Goal: Task Accomplishment & Management: Manage account settings

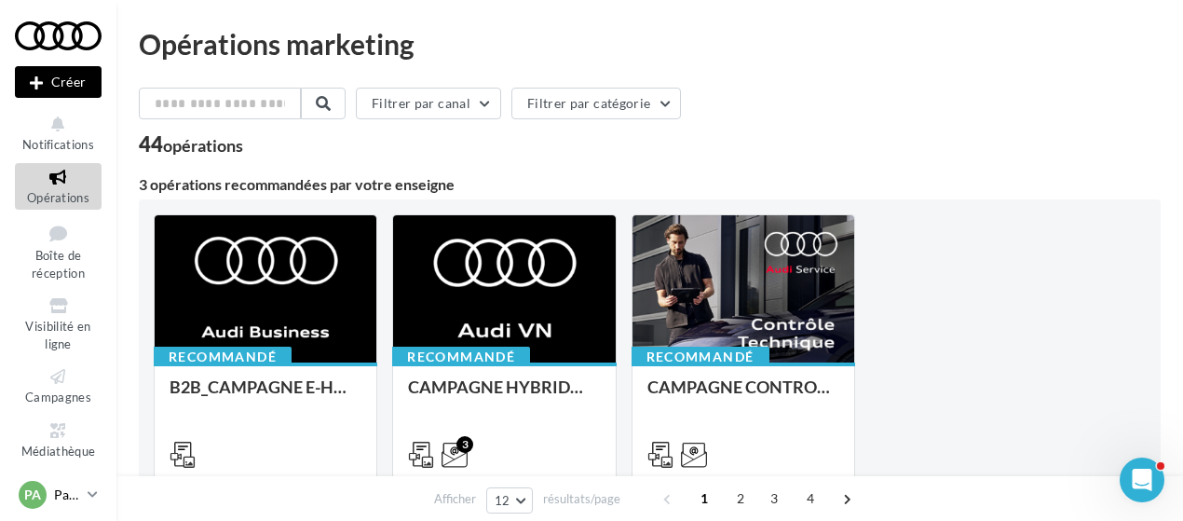
click at [80, 495] on link "PA Partenaire Audi acces_partenaire_audi" at bounding box center [58, 494] width 87 height 35
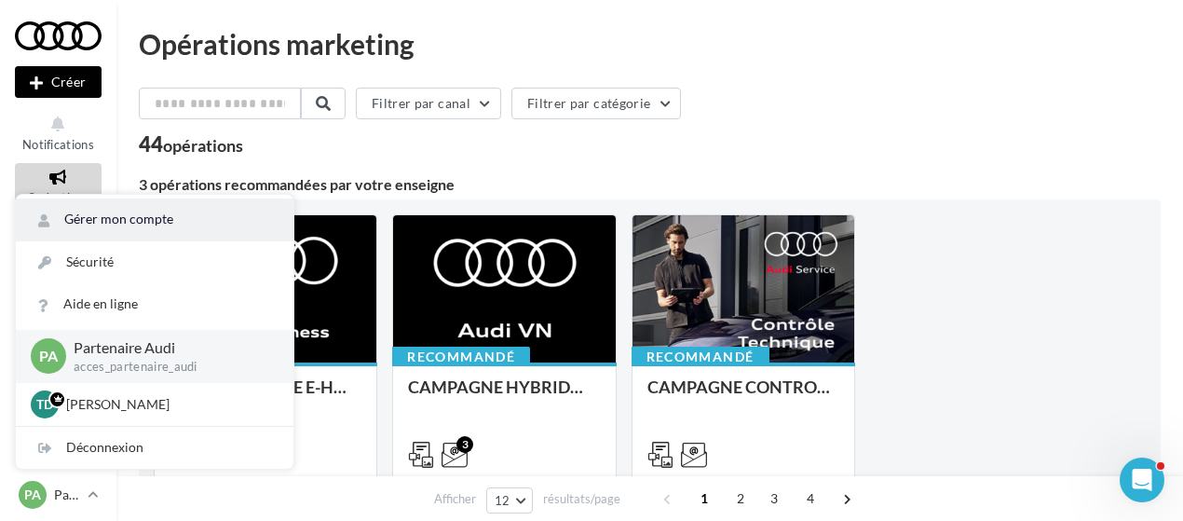
click at [102, 205] on link "Gérer mon compte" at bounding box center [155, 219] width 278 height 42
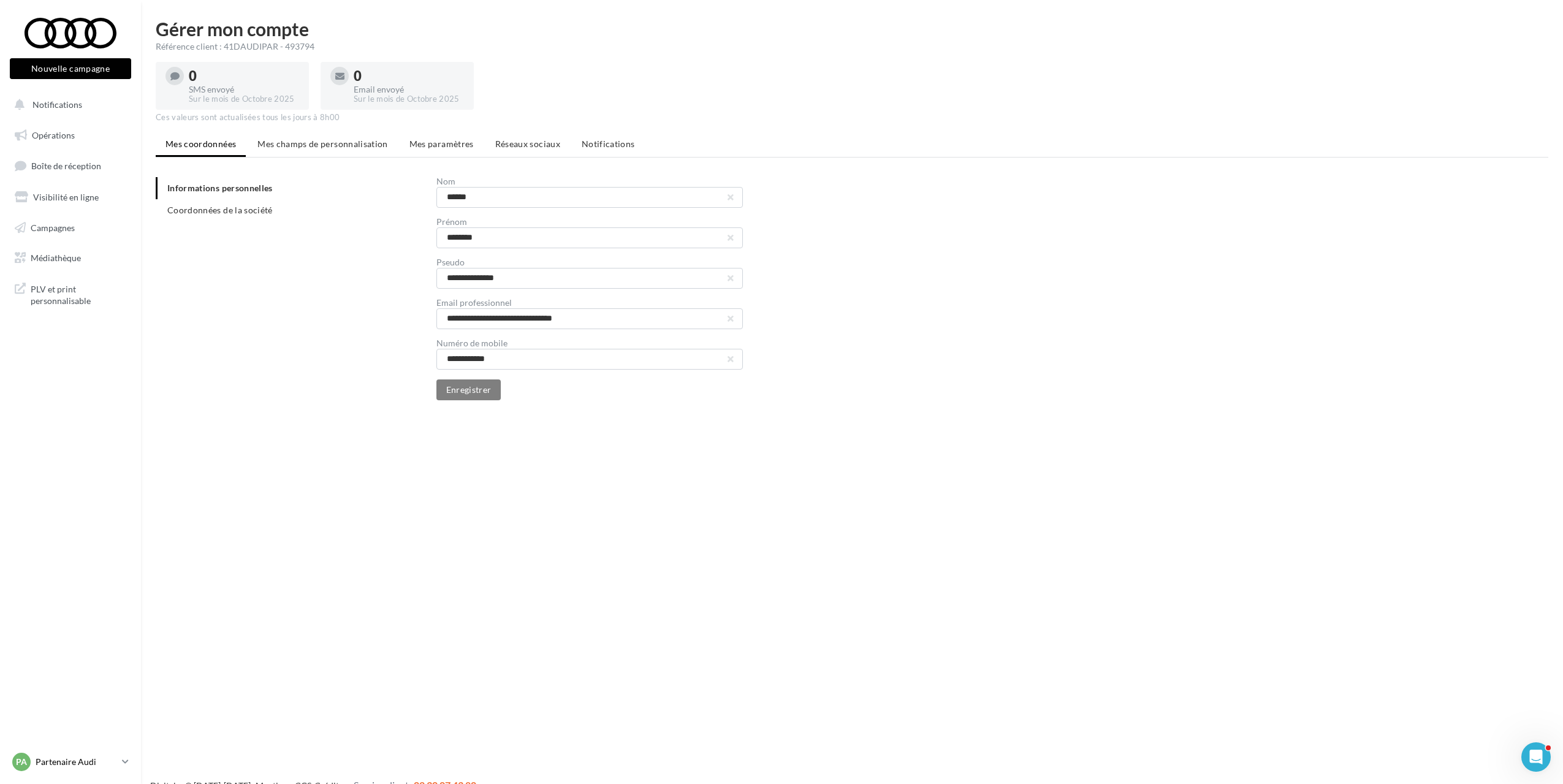
click at [127, 342] on icon at bounding box center [125, 762] width 7 height 11
click at [234, 326] on div "**********" at bounding box center [857, 288] width 1402 height 223
click at [291, 142] on span "Mes champs de personnalisation" at bounding box center [322, 144] width 130 height 11
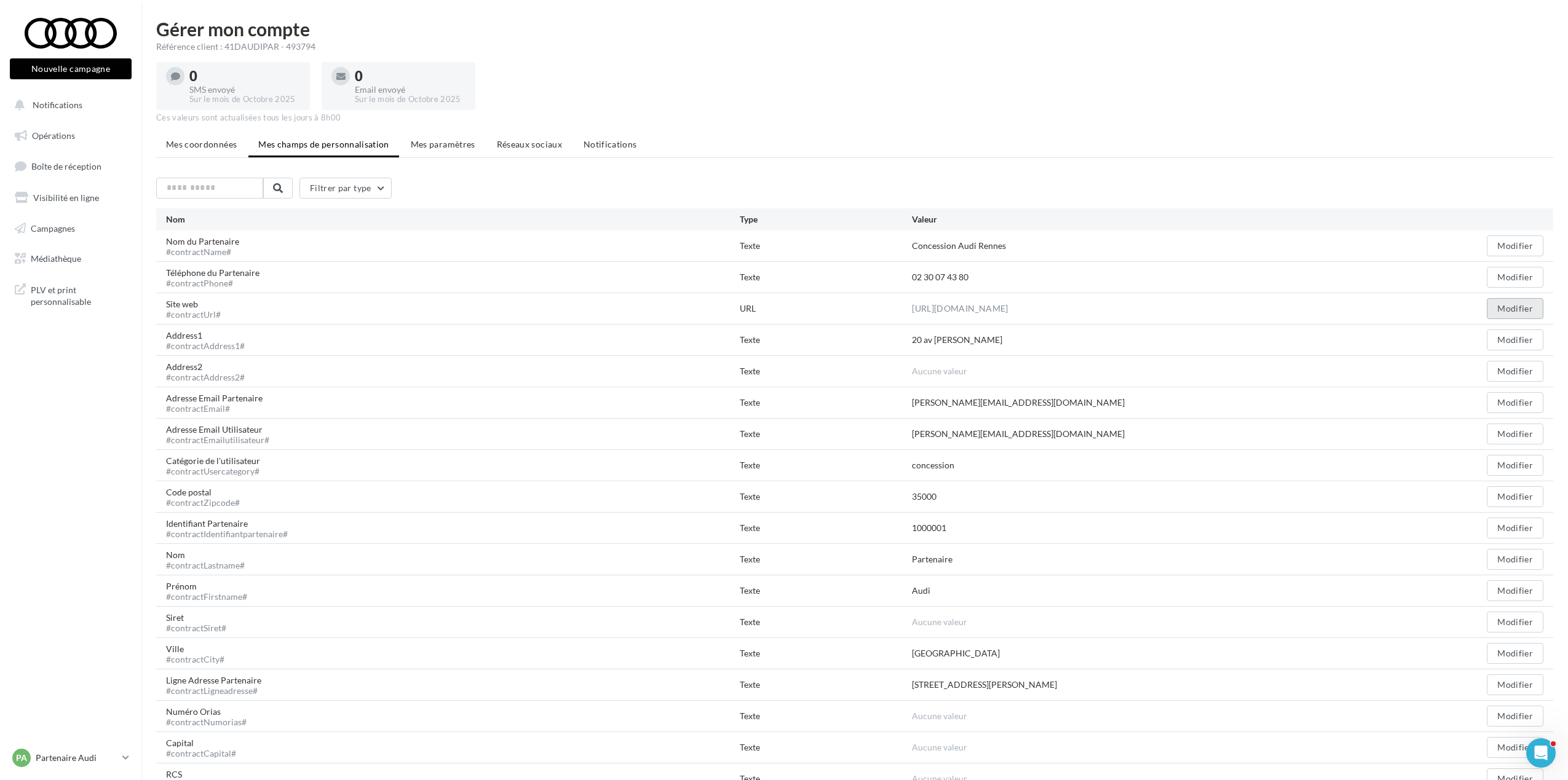
click at [780, 309] on button "Modifier" at bounding box center [1515, 309] width 57 height 21
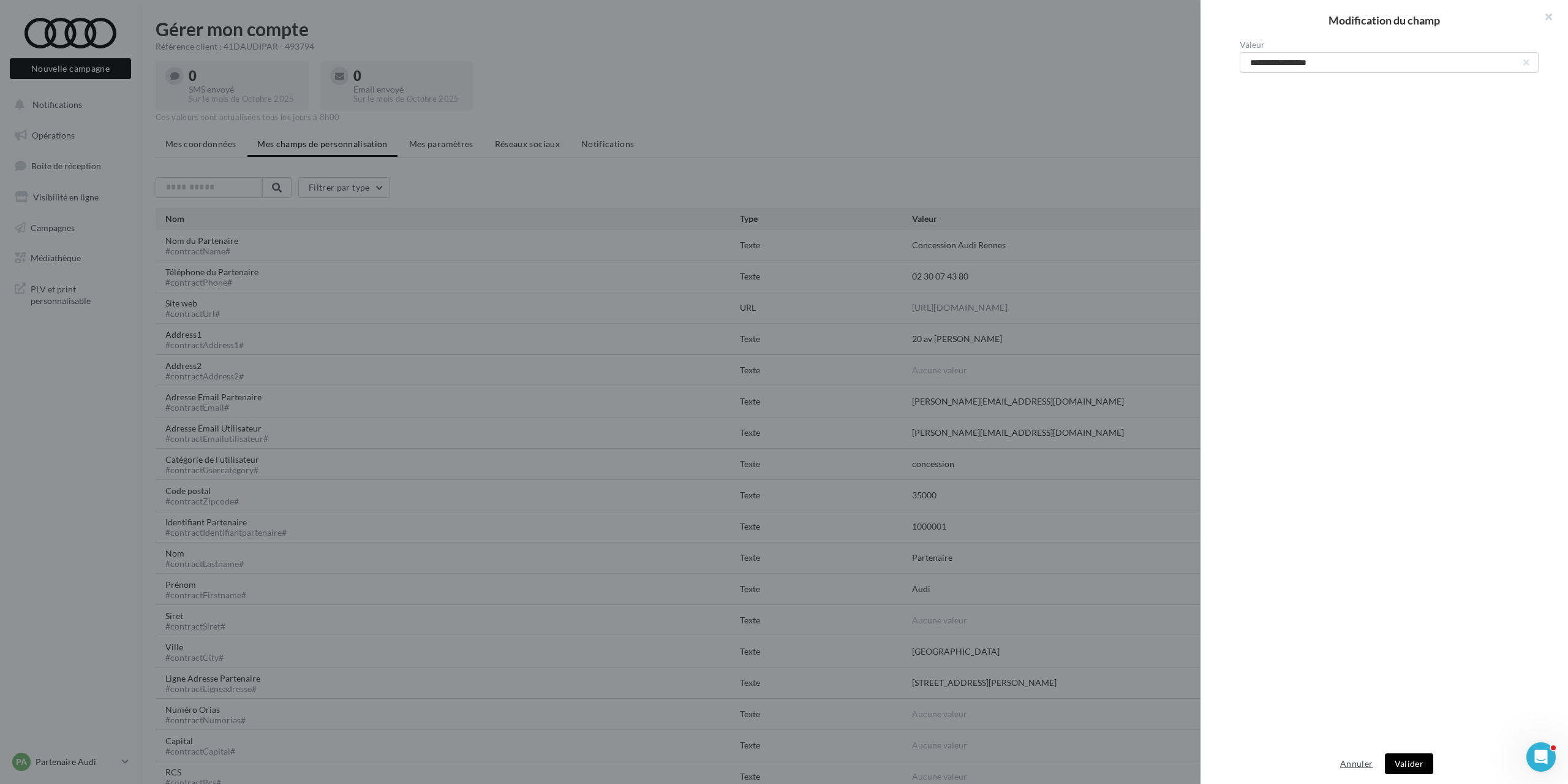
click at [777, 342] on button "Annuler" at bounding box center [1356, 764] width 42 height 14
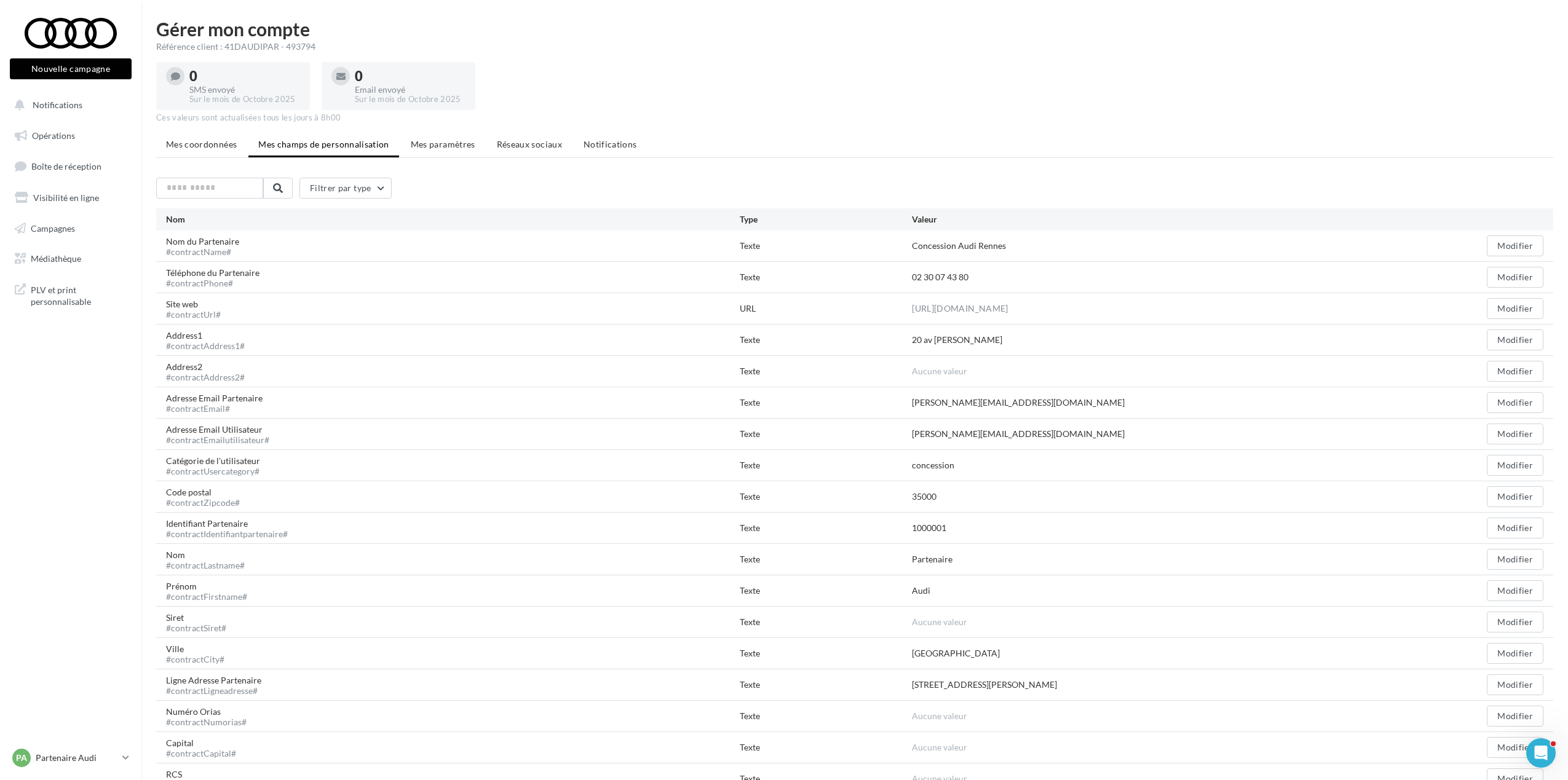
drag, startPoint x: 315, startPoint y: 45, endPoint x: 284, endPoint y: 50, distance: 31.4
click at [284, 50] on div "Référence client : 41DAUDIPAR - 493794" at bounding box center [855, 46] width 1397 height 13
copy div "493794"
click at [125, 343] on icon at bounding box center [125, 758] width 7 height 11
click at [81, 343] on p "[PERSON_NAME]" at bounding box center [111, 698] width 135 height 13
